Goal: Information Seeking & Learning: Learn about a topic

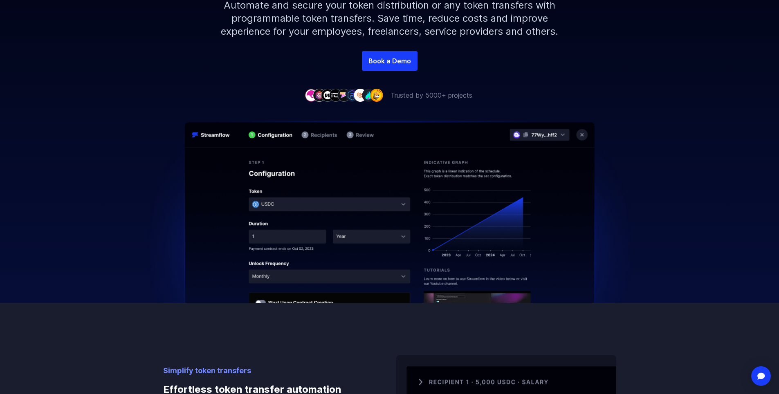
scroll to position [245, 0]
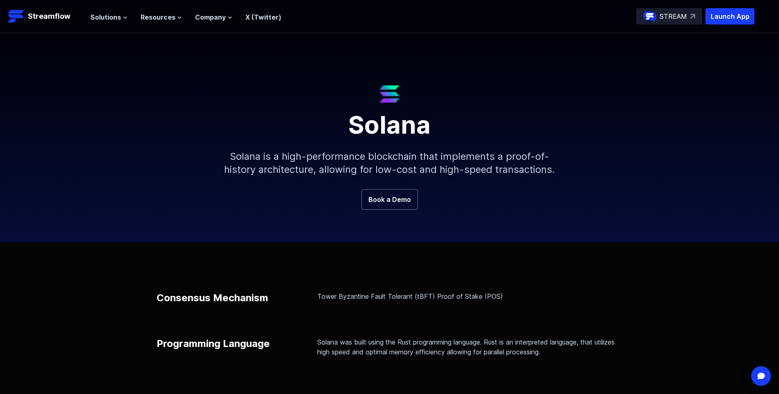
scroll to position [41, 0]
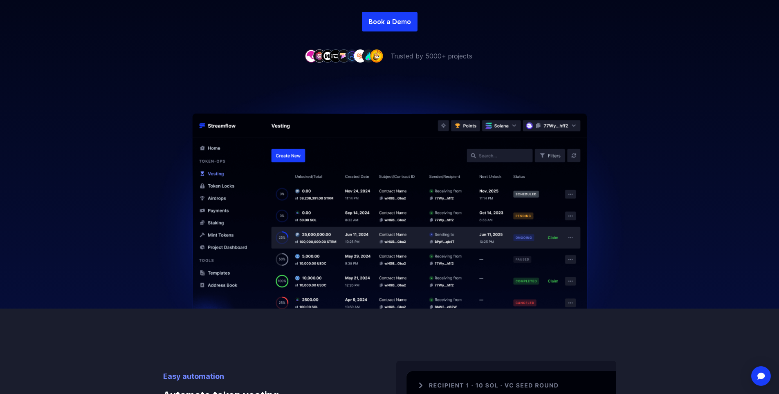
scroll to position [245, 0]
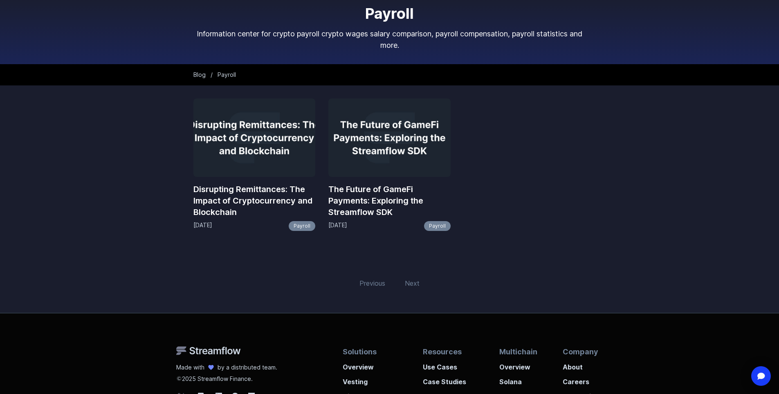
scroll to position [82, 0]
